Goal: Navigation & Orientation: Find specific page/section

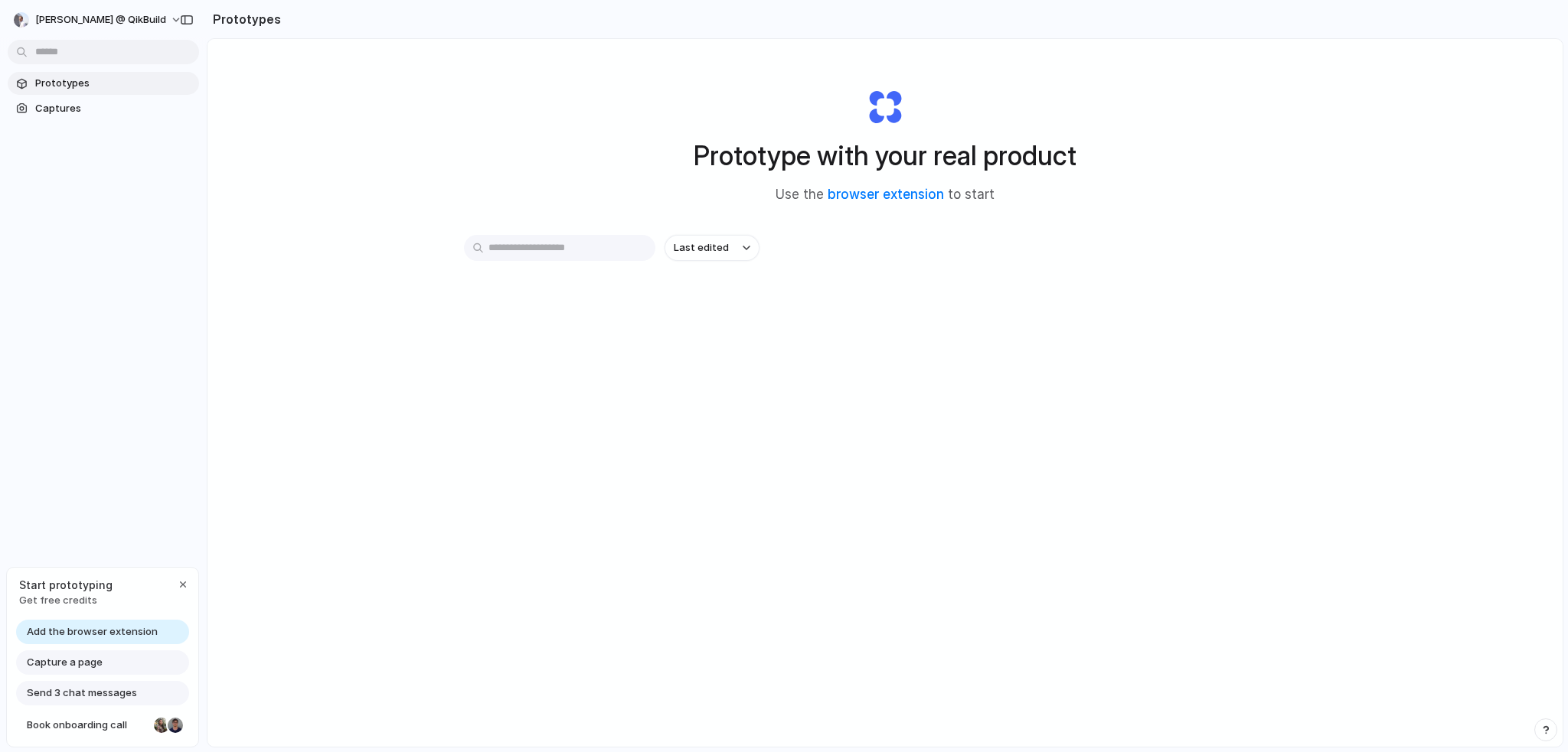
click at [585, 249] on input "text" at bounding box center [560, 248] width 192 height 26
click at [95, 109] on span "Captures" at bounding box center [114, 109] width 158 height 15
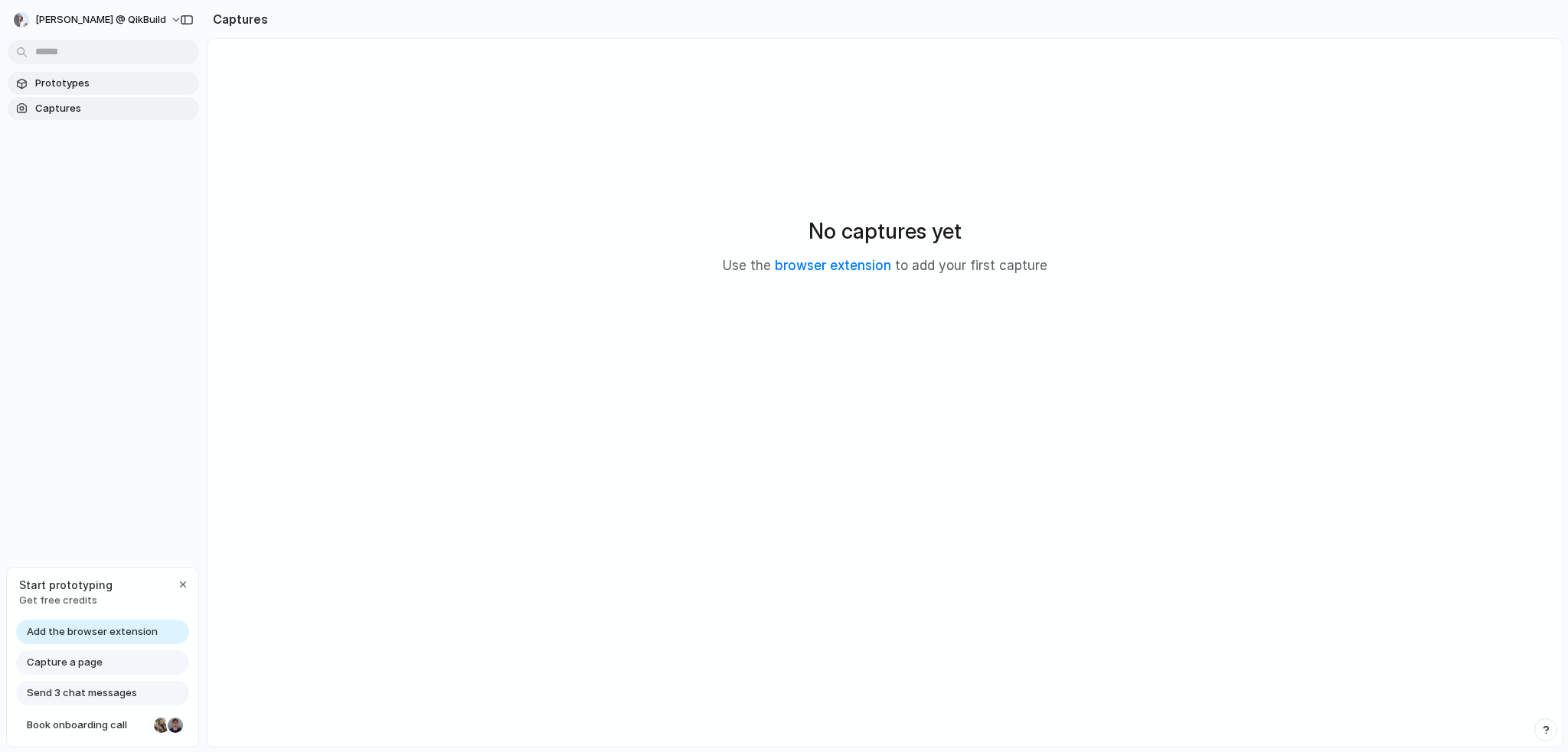
click at [76, 83] on span "Prototypes" at bounding box center [114, 83] width 158 height 15
